Goal: Use online tool/utility

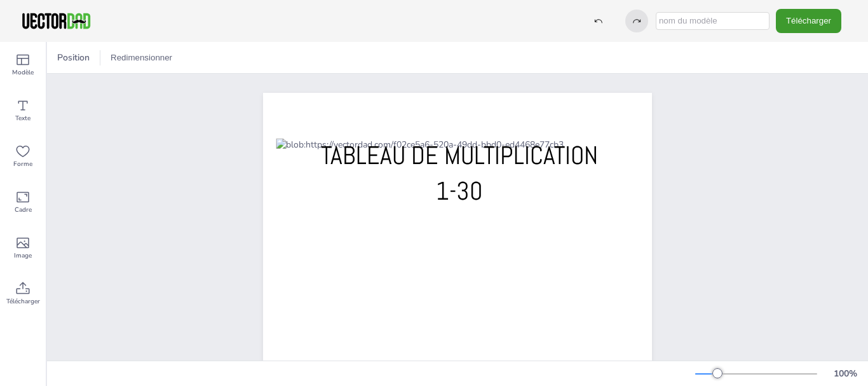
click at [629, 23] on div at bounding box center [636, 21] width 23 height 23
click at [637, 24] on icon at bounding box center [636, 21] width 9 height 9
click at [601, 22] on icon at bounding box center [598, 21] width 9 height 9
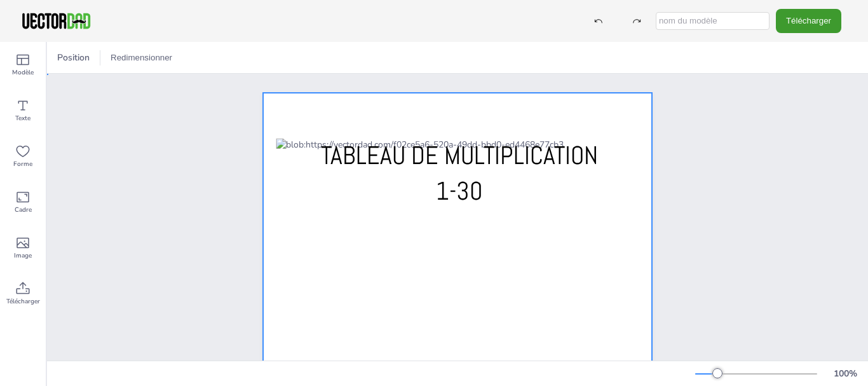
click at [624, 123] on div at bounding box center [457, 344] width 389 height 503
click at [107, 61] on font "Position" at bounding box center [99, 57] width 32 height 12
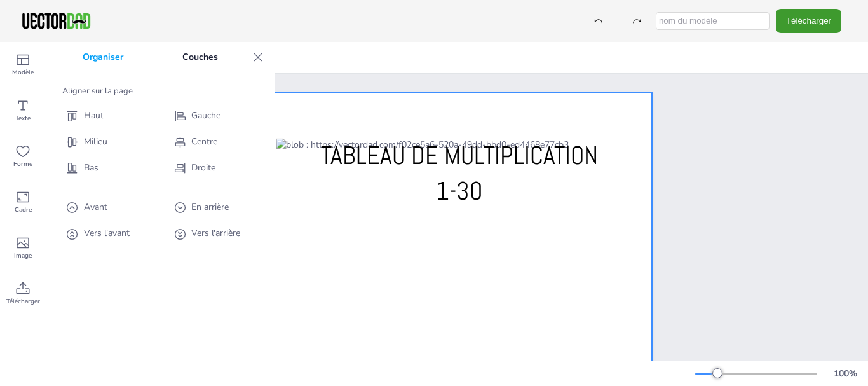
click at [205, 60] on font "Couches" at bounding box center [200, 57] width 36 height 12
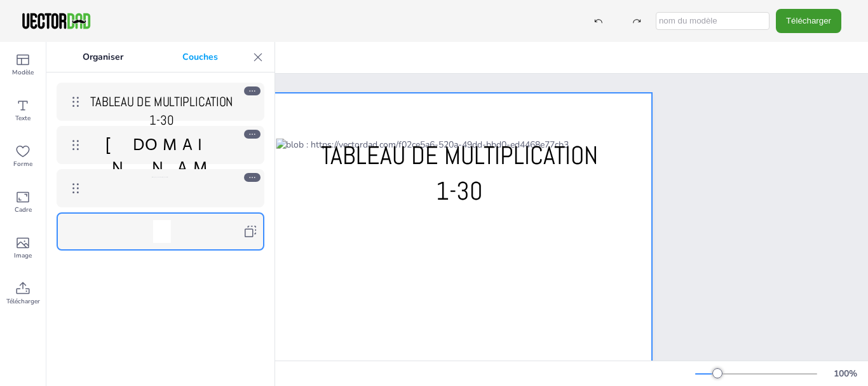
click at [261, 59] on icon at bounding box center [258, 57] width 13 height 13
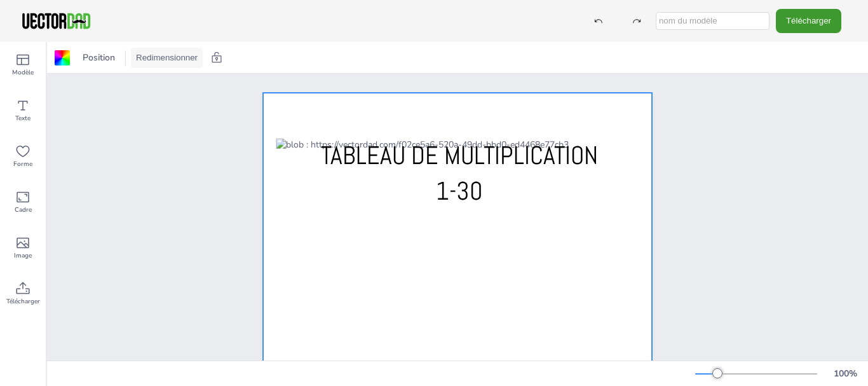
click at [156, 57] on font "Redimensionner" at bounding box center [167, 58] width 62 height 10
click at [386, 127] on div at bounding box center [457, 344] width 389 height 503
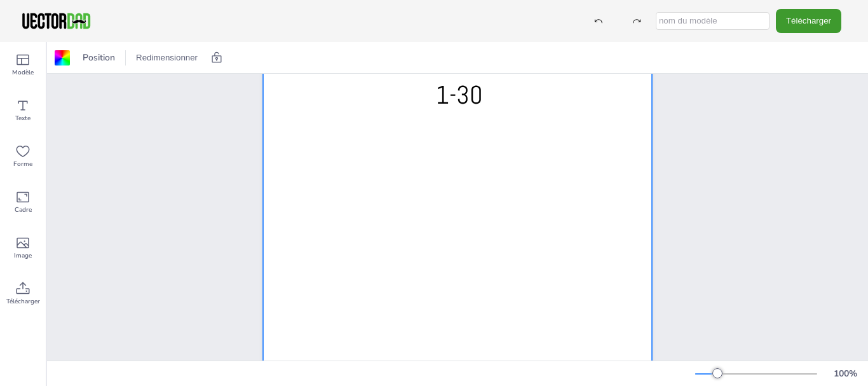
scroll to position [47, 0]
